Goal: Transaction & Acquisition: Purchase product/service

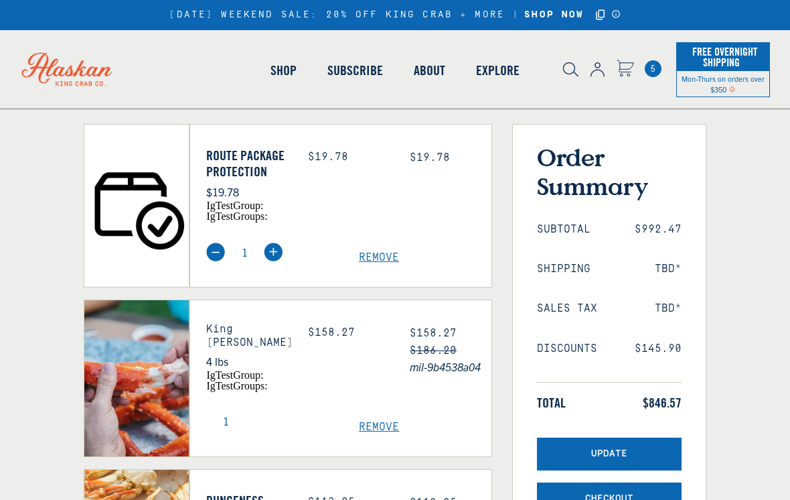
select select "40826592231503"
select select "40826730905679"
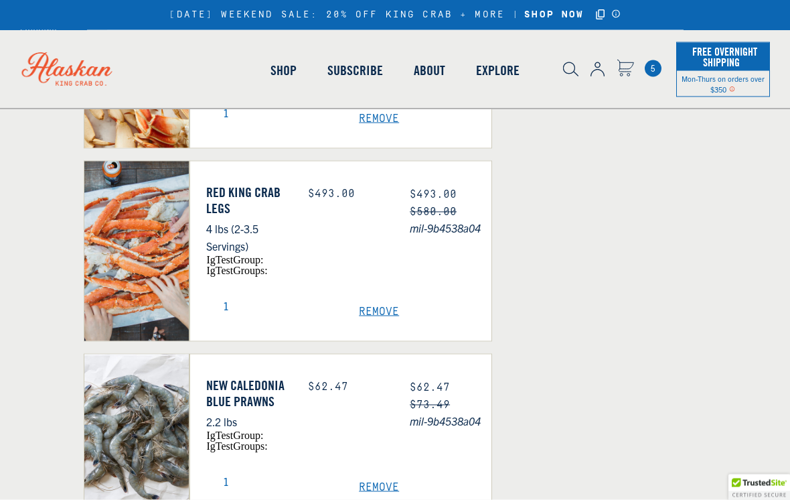
scroll to position [604, 0]
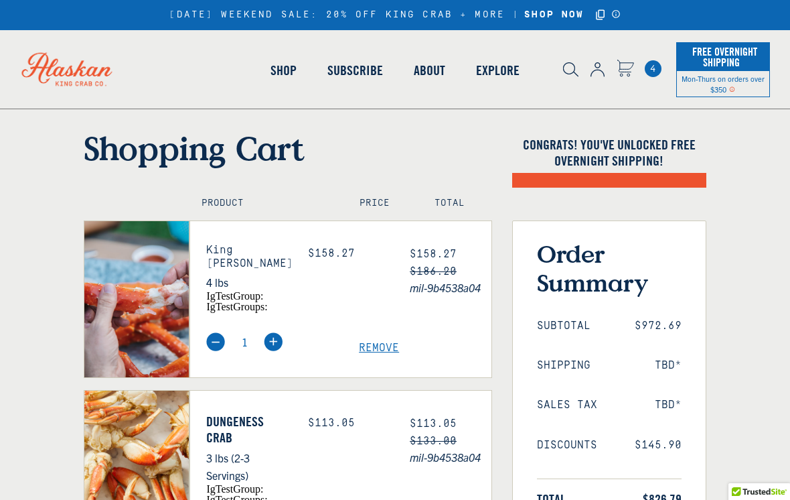
select select "40826592231503"
select select "40826730905679"
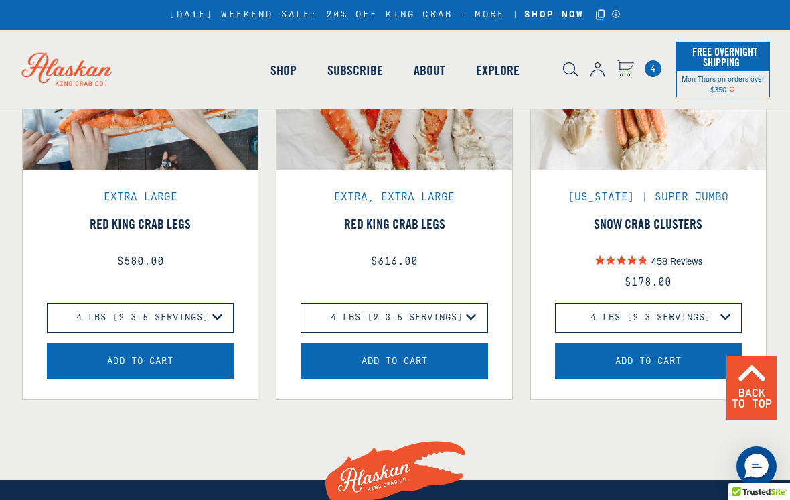
scroll to position [1416, 0]
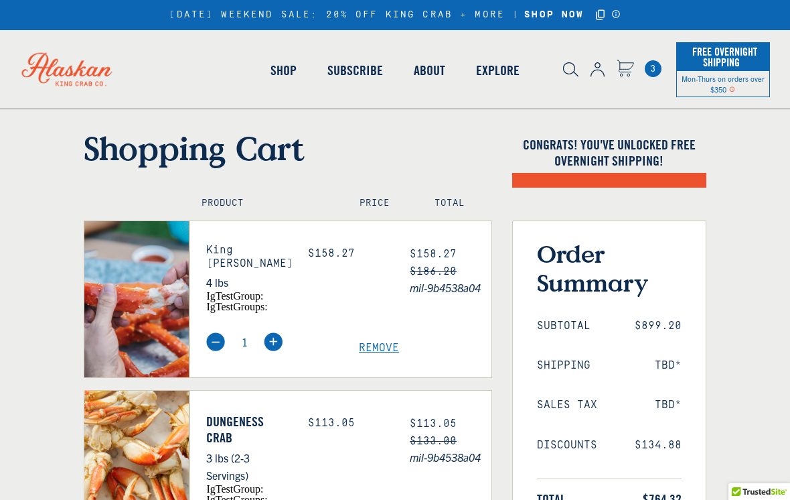
select select "40826592231503"
select select "40826730905679"
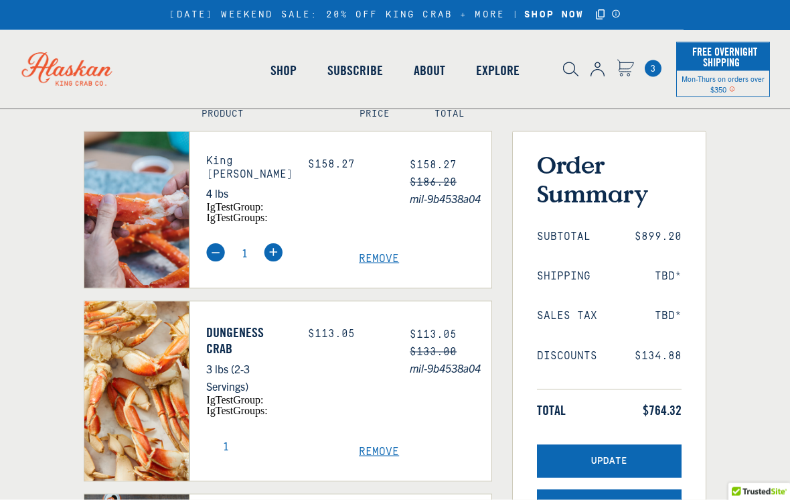
scroll to position [109, 0]
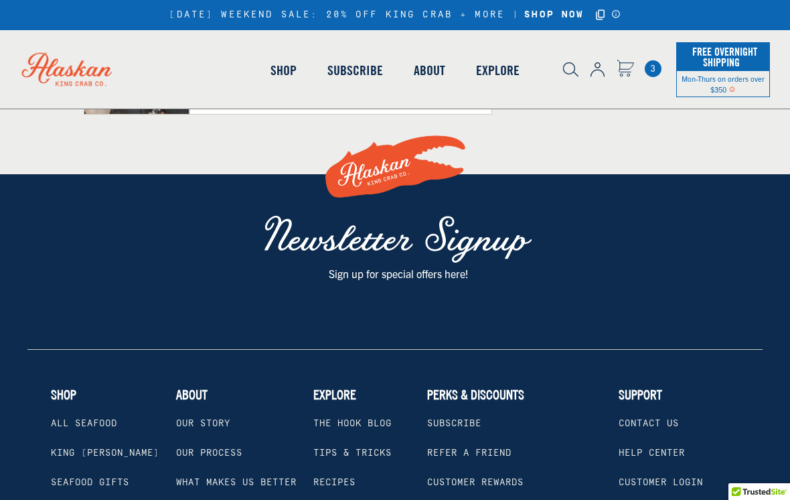
select select "40826592231503"
select select "40826730905679"
